Goal: Task Accomplishment & Management: Manage account settings

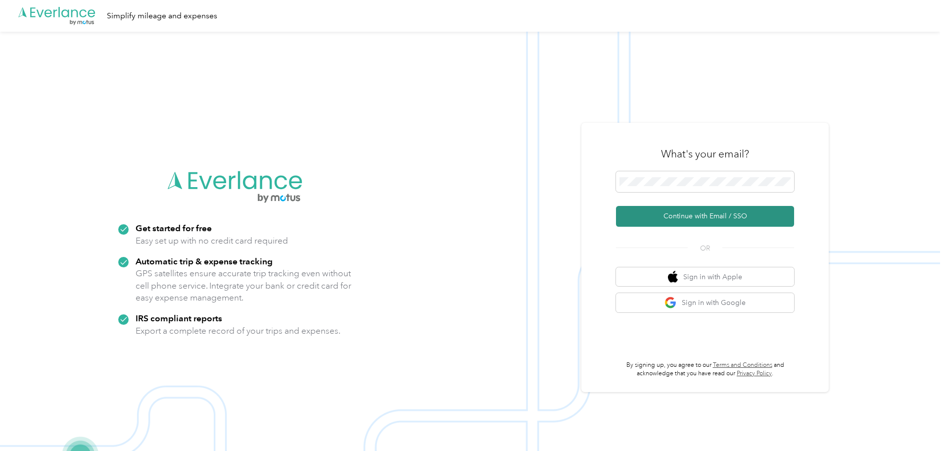
click at [705, 216] on button "Continue with Email / SSO" at bounding box center [705, 216] width 178 height 21
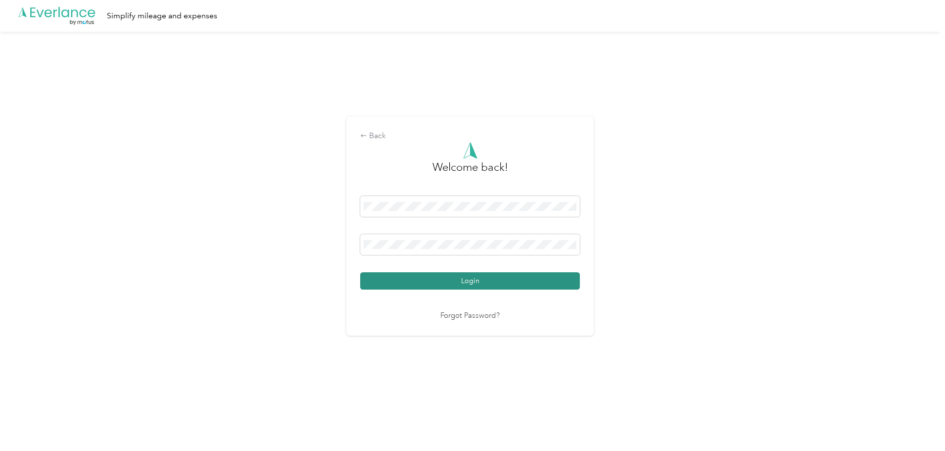
click at [544, 281] on button "Login" at bounding box center [470, 280] width 220 height 17
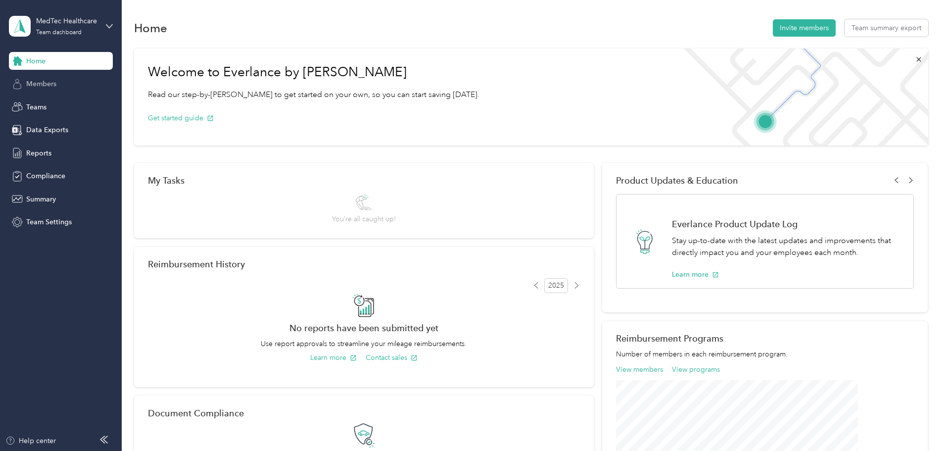
click at [38, 84] on span "Members" at bounding box center [41, 84] width 30 height 10
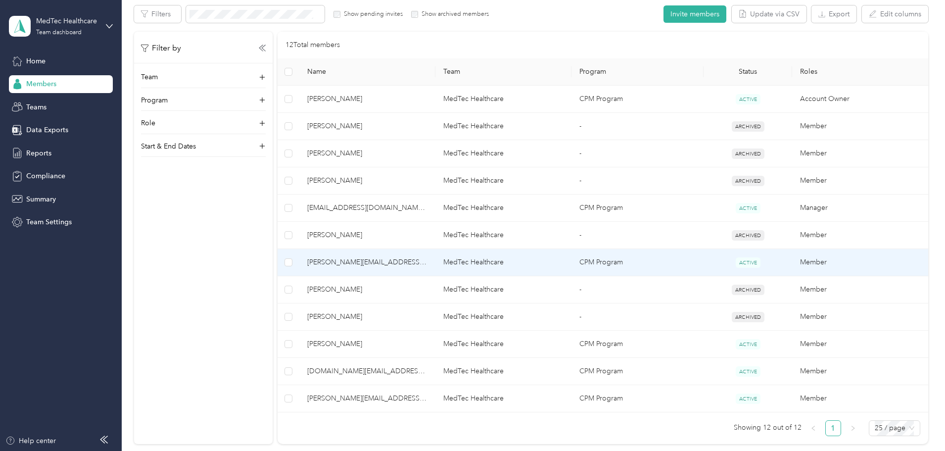
scroll to position [198, 0]
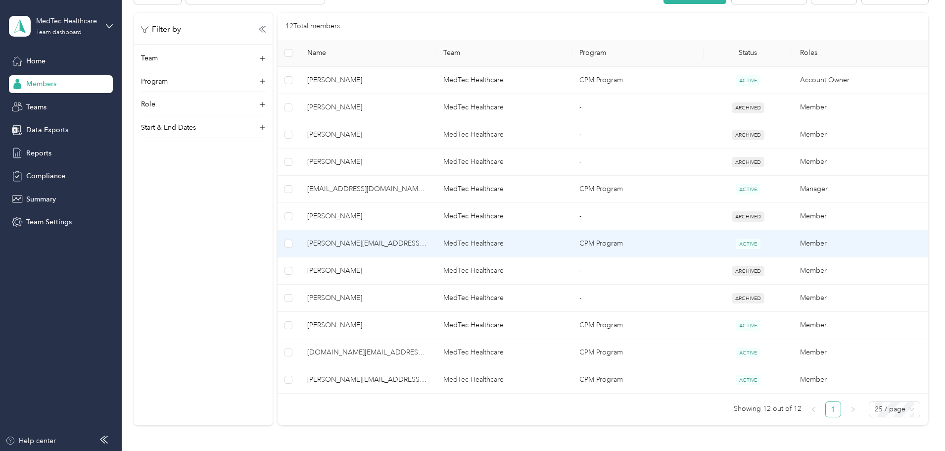
click at [498, 243] on td "MedTec Healthcare" at bounding box center [504, 243] width 136 height 27
